Goal: Check status: Check status

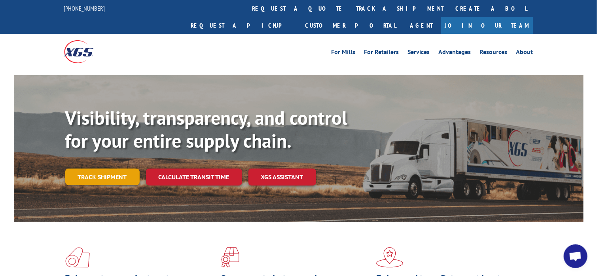
click at [107, 169] on link "Track shipment" at bounding box center [102, 177] width 74 height 17
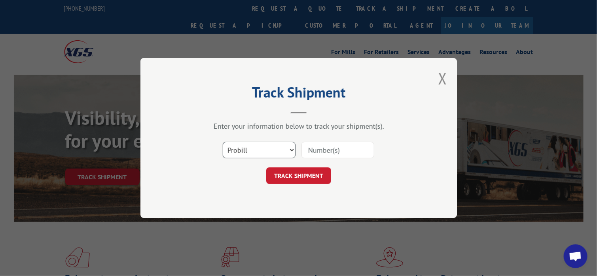
click at [231, 148] on select "Select category... Probill BOL PO" at bounding box center [259, 150] width 73 height 17
select select "bol"
click at [223, 142] on select "Select category... Probill BOL PO" at bounding box center [259, 150] width 73 height 17
click at [327, 150] on input at bounding box center [337, 150] width 73 height 17
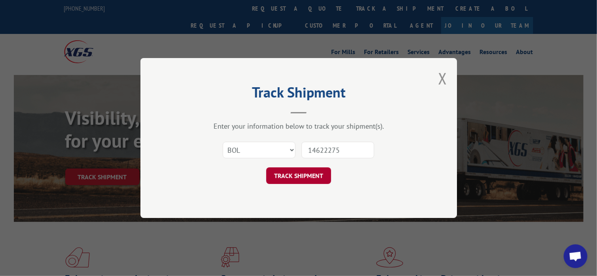
type input "14622275"
click at [287, 175] on button "TRACK SHIPMENT" at bounding box center [298, 176] width 65 height 17
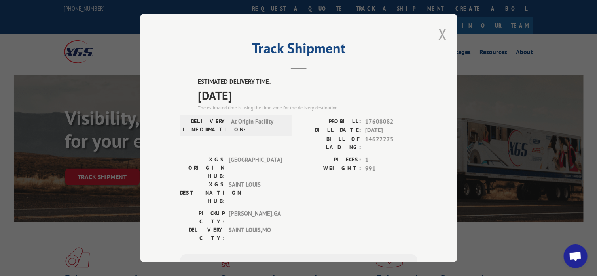
drag, startPoint x: 448, startPoint y: 32, endPoint x: 443, endPoint y: 35, distance: 5.3
click at [447, 34] on div "Track Shipment ESTIMATED DELIVERY TIME: [DATE] The estimated time is using the …" at bounding box center [298, 138] width 316 height 249
click at [443, 35] on button "Close modal" at bounding box center [442, 34] width 9 height 21
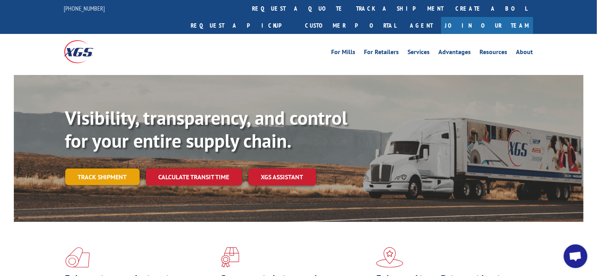
click at [101, 169] on link "Track shipment" at bounding box center [102, 177] width 74 height 17
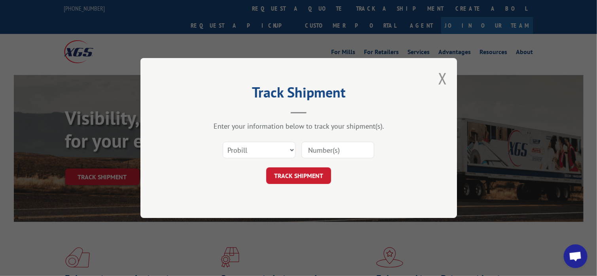
click at [334, 148] on input at bounding box center [337, 150] width 73 height 17
type input "17608082"
click at [320, 176] on button "TRACK SHIPMENT" at bounding box center [298, 176] width 65 height 17
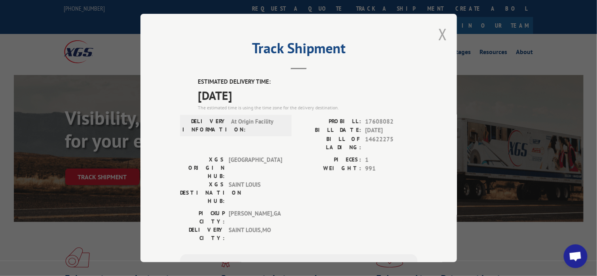
click at [439, 34] on button "Close modal" at bounding box center [442, 34] width 9 height 21
